Goal: Navigation & Orientation: Find specific page/section

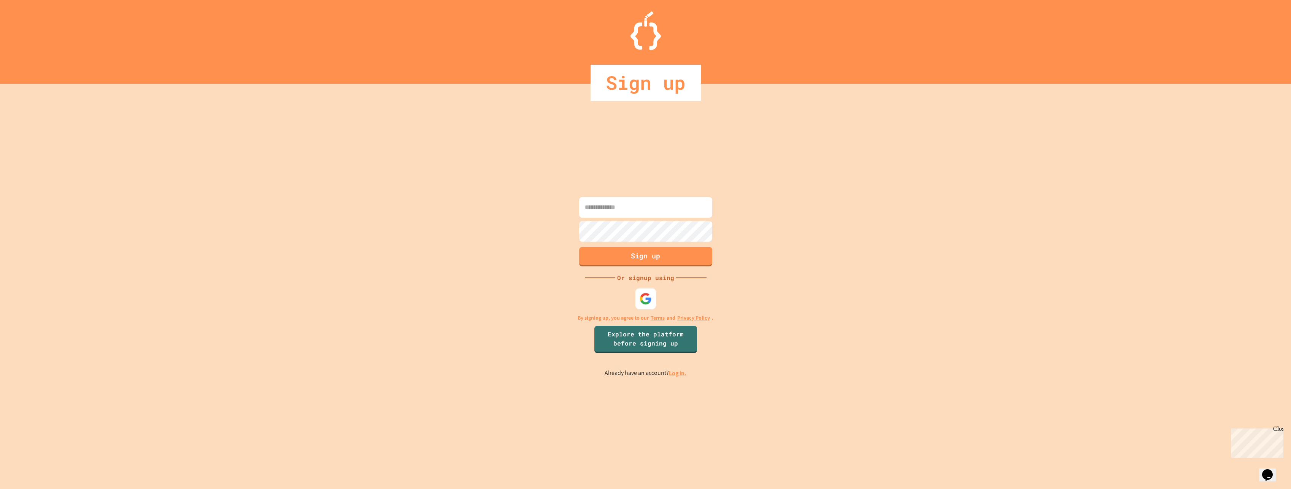
click at [645, 303] on img at bounding box center [645, 298] width 13 height 13
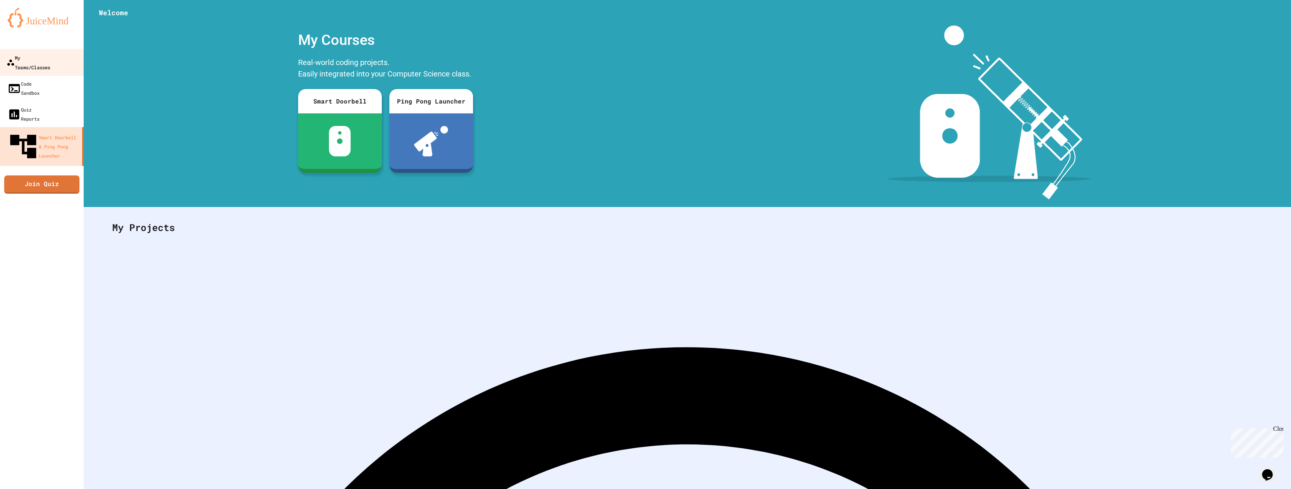
click at [47, 60] on div "My Teams/Classes" at bounding box center [28, 62] width 44 height 19
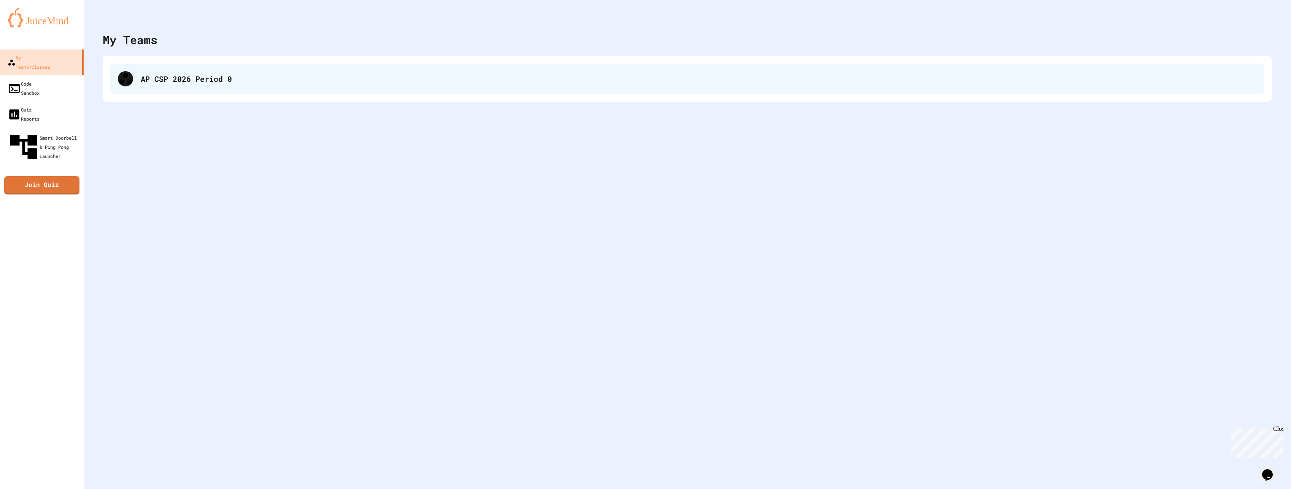
click at [145, 85] on div "AP CSP 2026 Period 0" at bounding box center [687, 79] width 1154 height 30
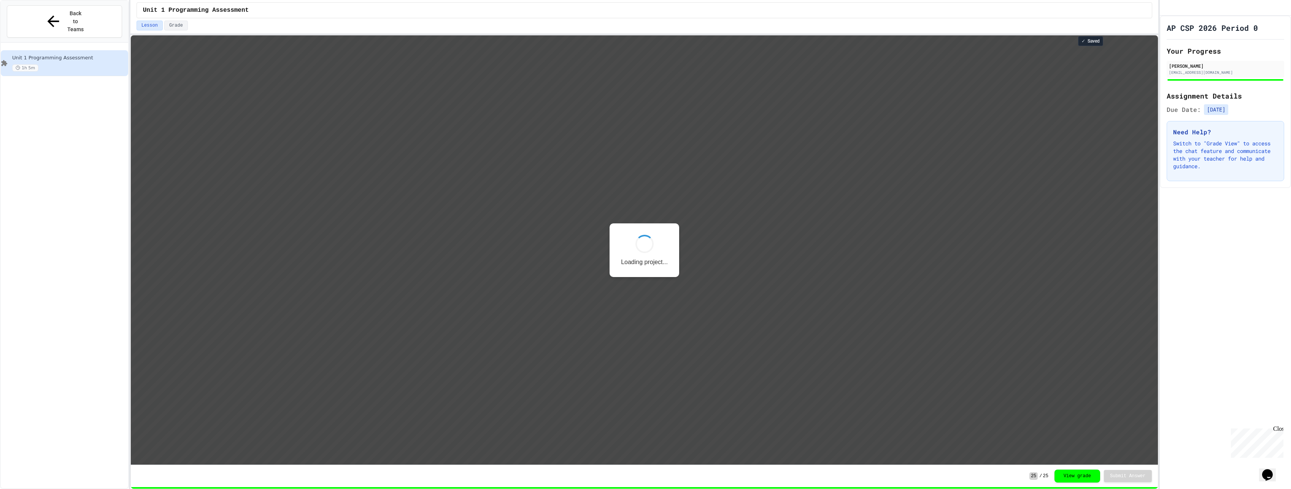
scroll to position [1, 0]
